Goal: Navigation & Orientation: Find specific page/section

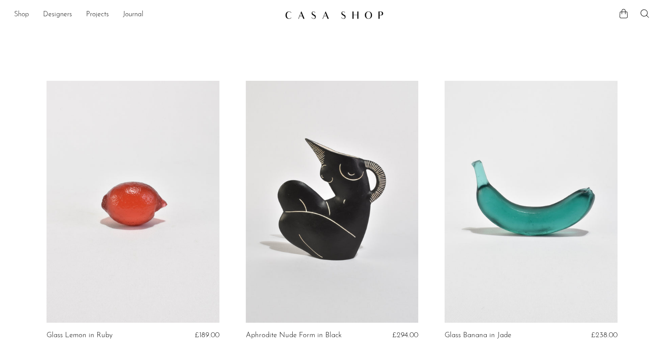
click at [20, 14] on link "Shop" at bounding box center [21, 14] width 15 height 11
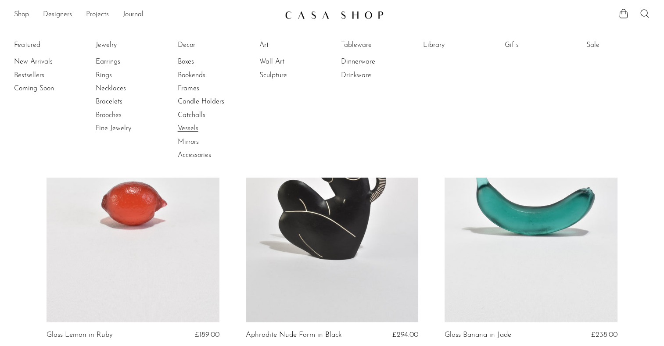
click at [192, 126] on link "Vessels" at bounding box center [211, 129] width 66 height 10
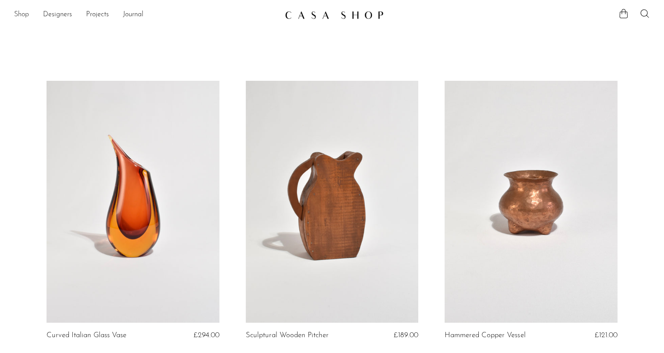
click at [22, 16] on link "Shop" at bounding box center [21, 14] width 15 height 11
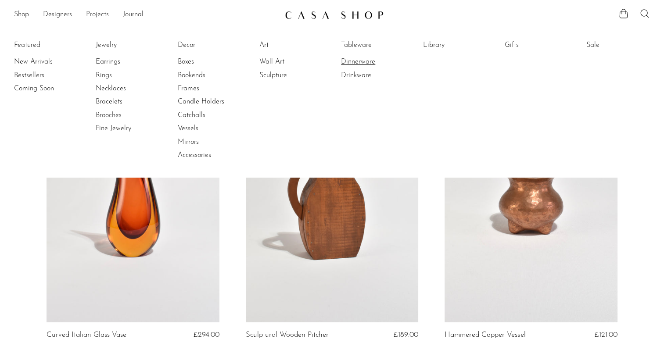
click at [361, 62] on link "Dinnerware" at bounding box center [374, 62] width 66 height 10
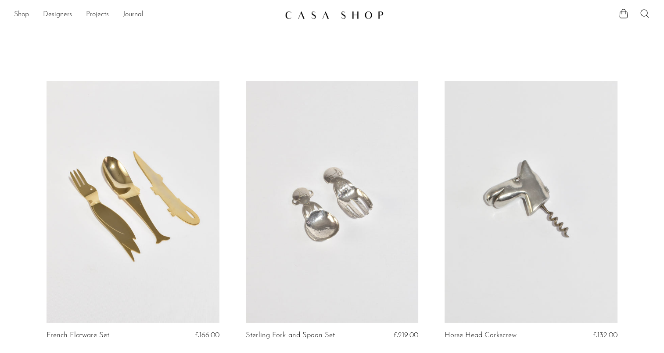
click at [25, 11] on link "Shop" at bounding box center [21, 14] width 15 height 11
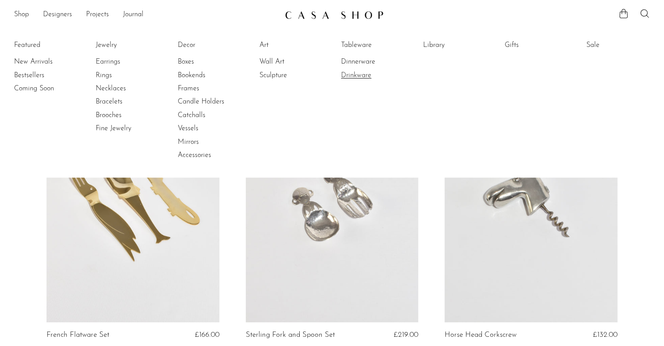
click at [360, 78] on link "Drinkware" at bounding box center [374, 76] width 66 height 10
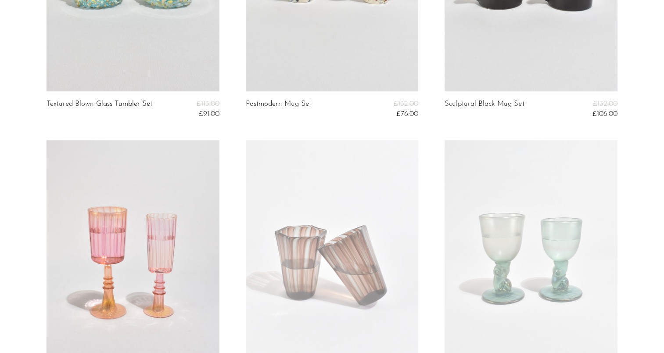
scroll to position [1287, 0]
